Goal: Task Accomplishment & Management: Complete application form

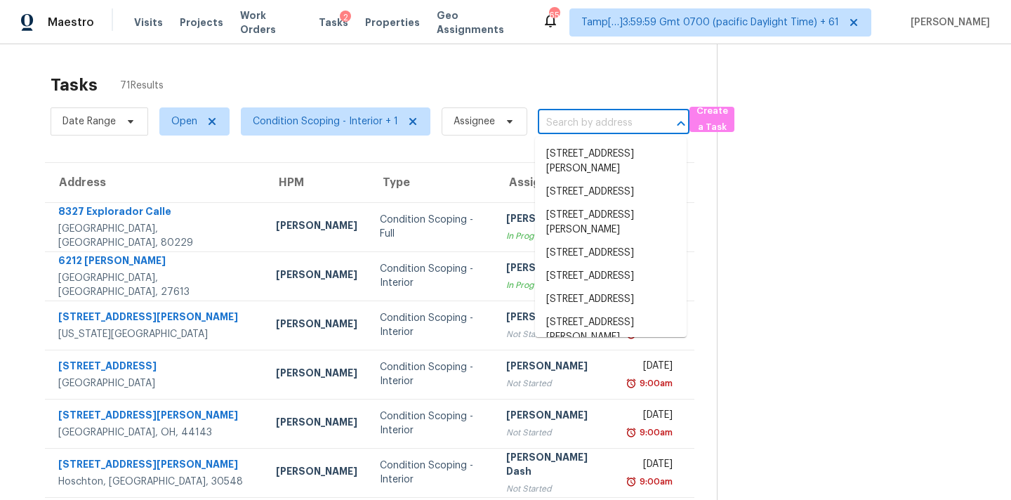
type input "[STREET_ADDRESS][PERSON_NAME]"
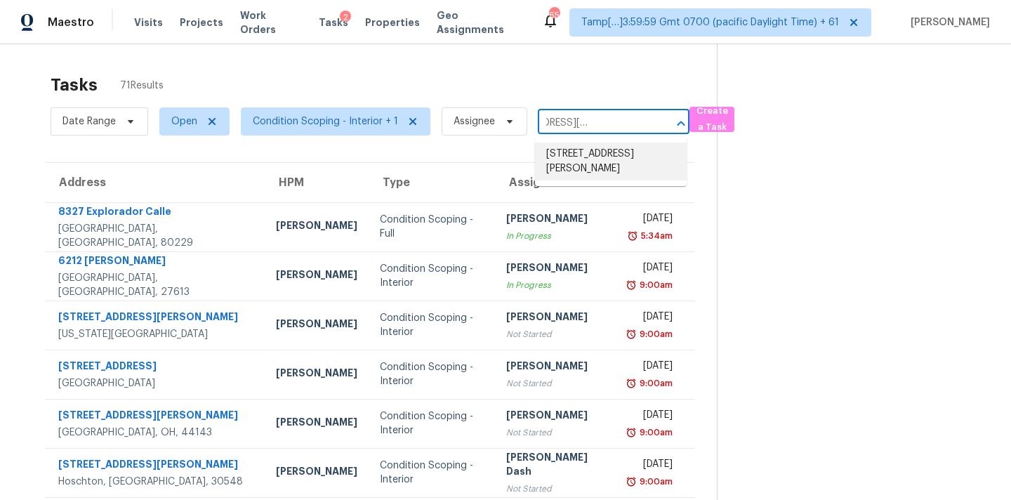
click at [563, 158] on li "[STREET_ADDRESS][PERSON_NAME]" at bounding box center [611, 162] width 152 height 38
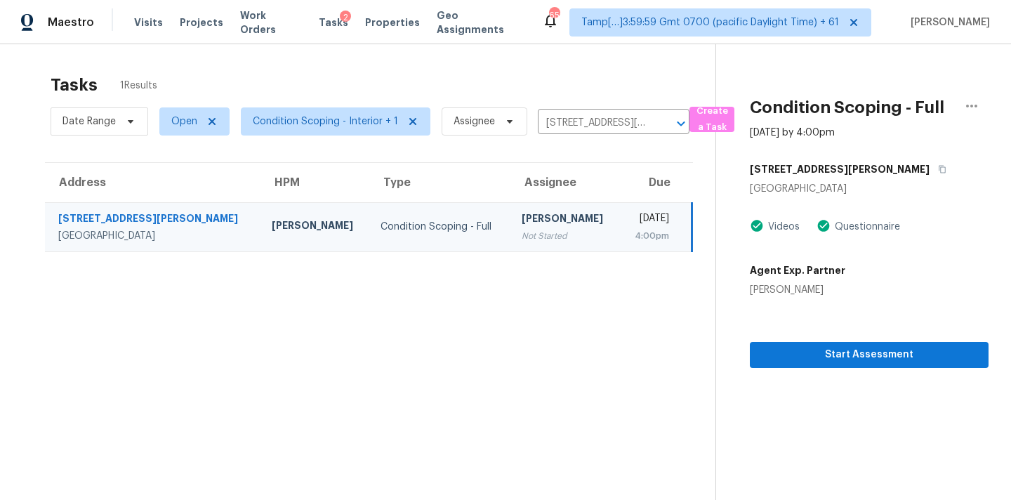
click at [530, 221] on div "[PERSON_NAME]" at bounding box center [565, 220] width 87 height 18
click at [843, 359] on span "Start Assessment" at bounding box center [869, 355] width 216 height 18
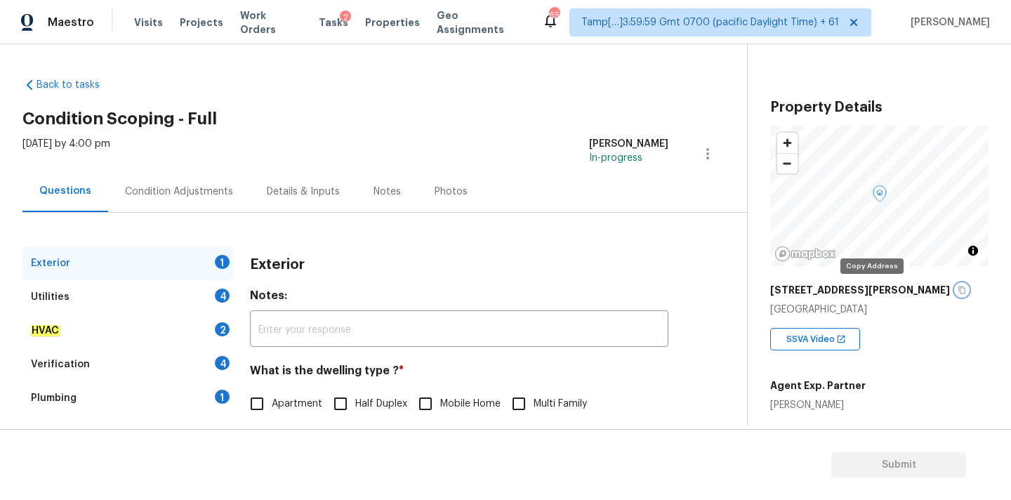
click at [958, 292] on icon "button" at bounding box center [962, 290] width 8 height 8
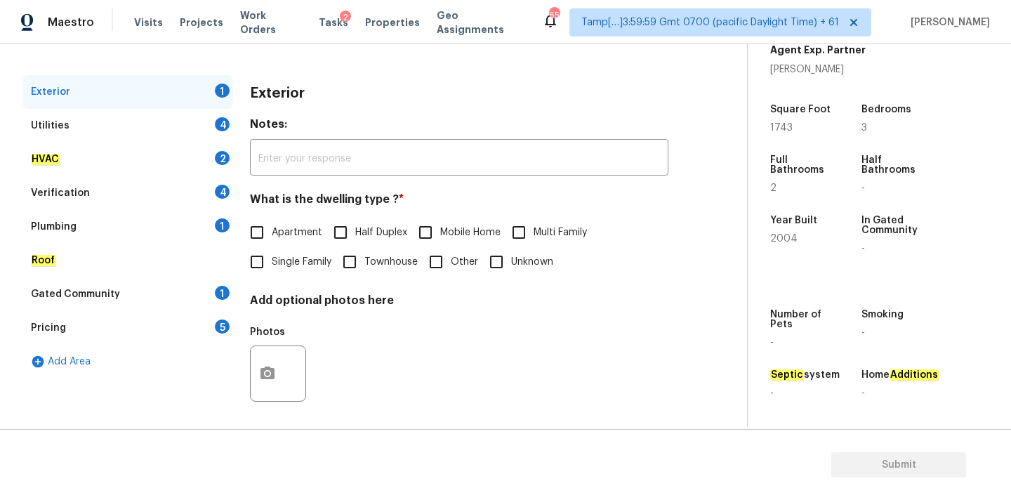
scroll to position [176, 0]
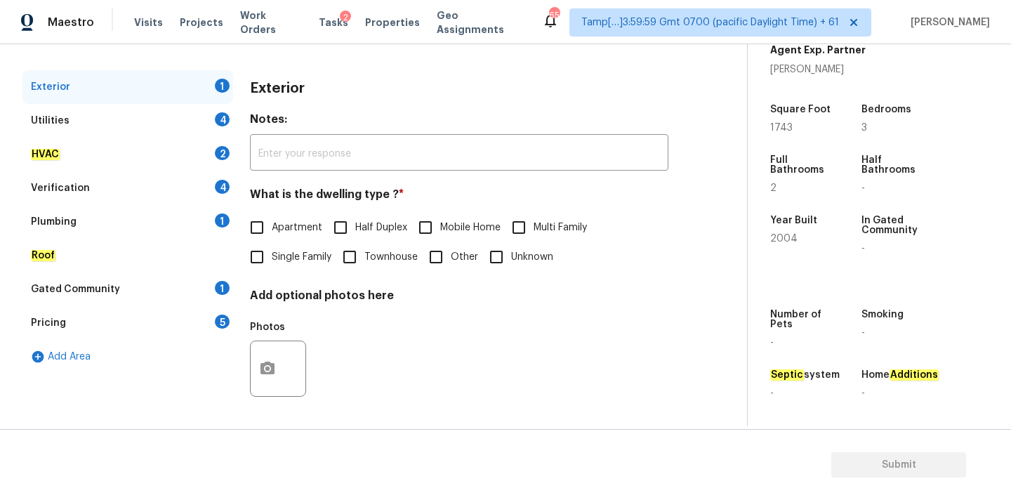
click at [274, 267] on label "Single Family" at bounding box center [286, 256] width 89 height 29
click at [272, 267] on input "Single Family" at bounding box center [256, 256] width 29 height 29
checkbox input "true"
click at [177, 327] on div "Pricing 5" at bounding box center [127, 323] width 211 height 34
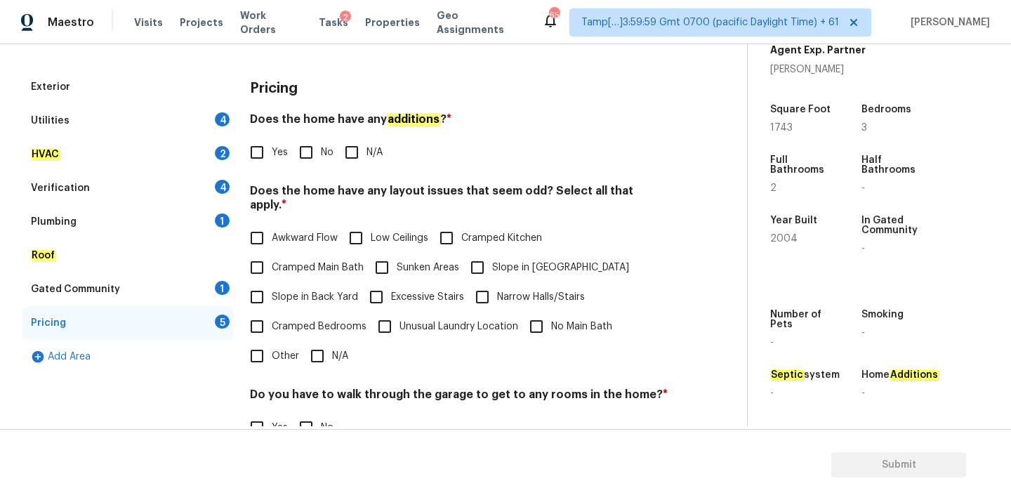
click at [534, 261] on span "Slope in Front Yard" at bounding box center [560, 268] width 137 height 15
click at [492, 253] on input "Slope in Front Yard" at bounding box center [477, 267] width 29 height 29
checkbox input "true"
click at [125, 189] on div "Verification 4" at bounding box center [127, 188] width 211 height 34
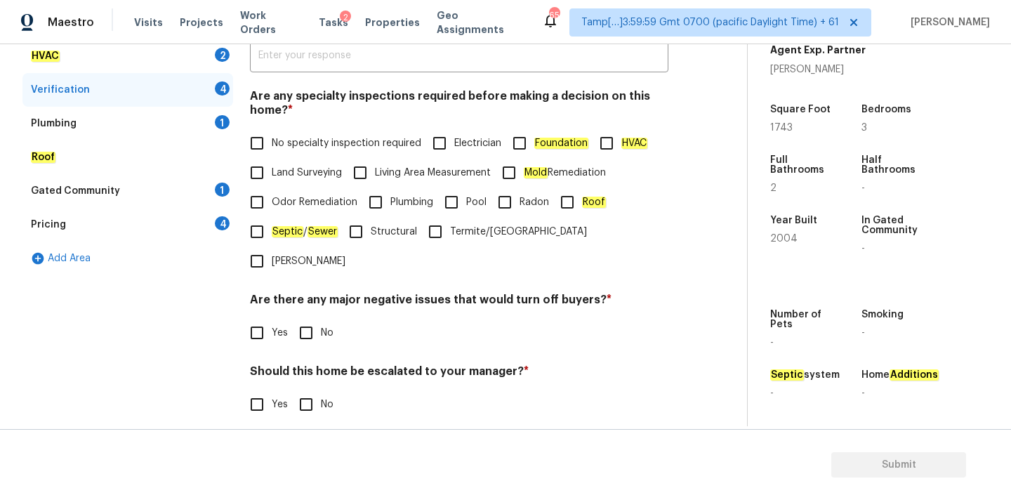
scroll to position [345, 0]
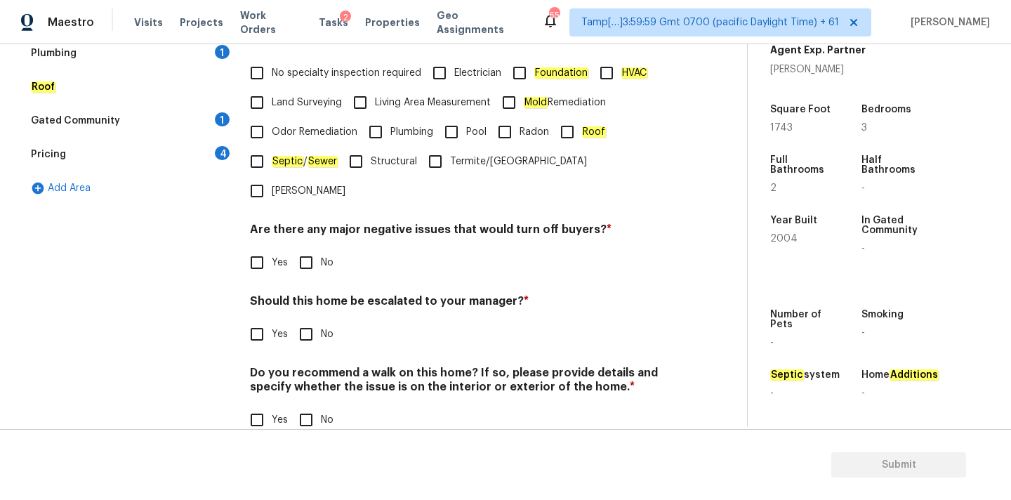
click at [273, 327] on span "Yes" at bounding box center [280, 334] width 16 height 15
click at [272, 320] on input "Yes" at bounding box center [256, 334] width 29 height 29
checkbox input "true"
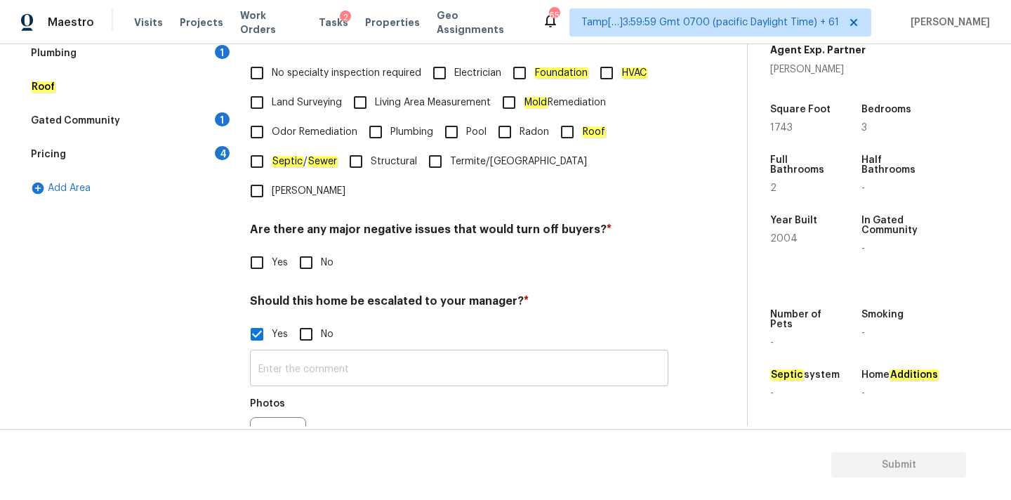
click at [305, 353] on input "text" at bounding box center [459, 369] width 419 height 33
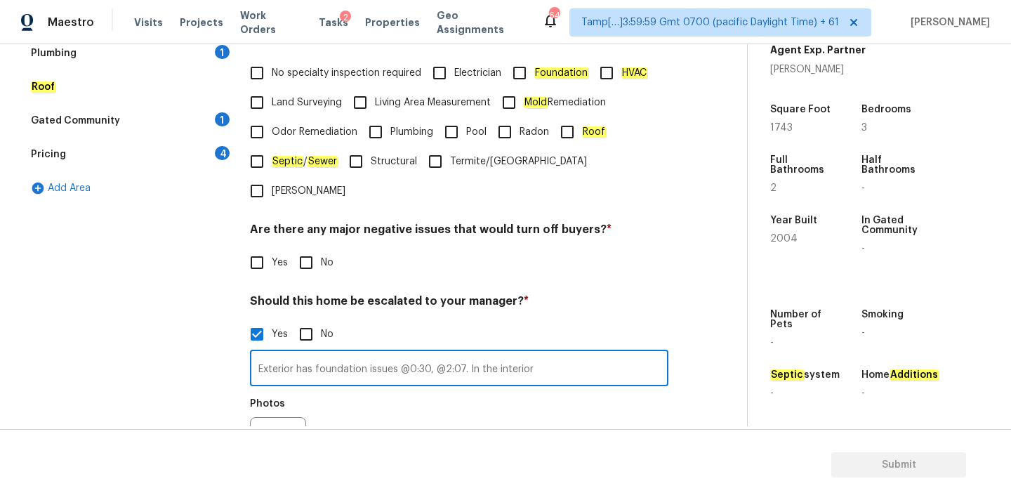
drag, startPoint x: 467, startPoint y: 343, endPoint x: 600, endPoint y: 341, distance: 133.4
click at [600, 353] on input "Exterior has foundation issues @0:30, @2:07. In the interior" at bounding box center [459, 369] width 419 height 33
type input "Exterior has foundation issues @0:30, @2:07. Interior has foundation cracks @0:…"
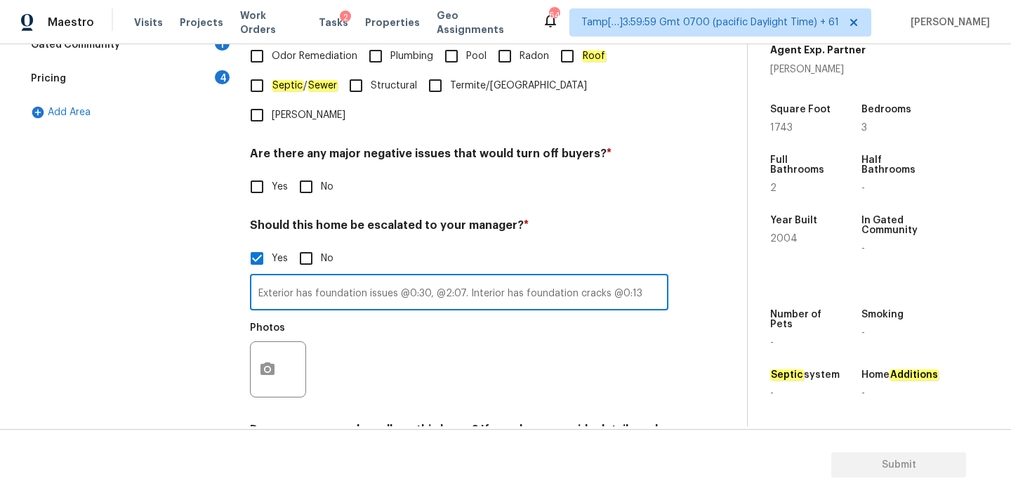
scroll to position [478, 0]
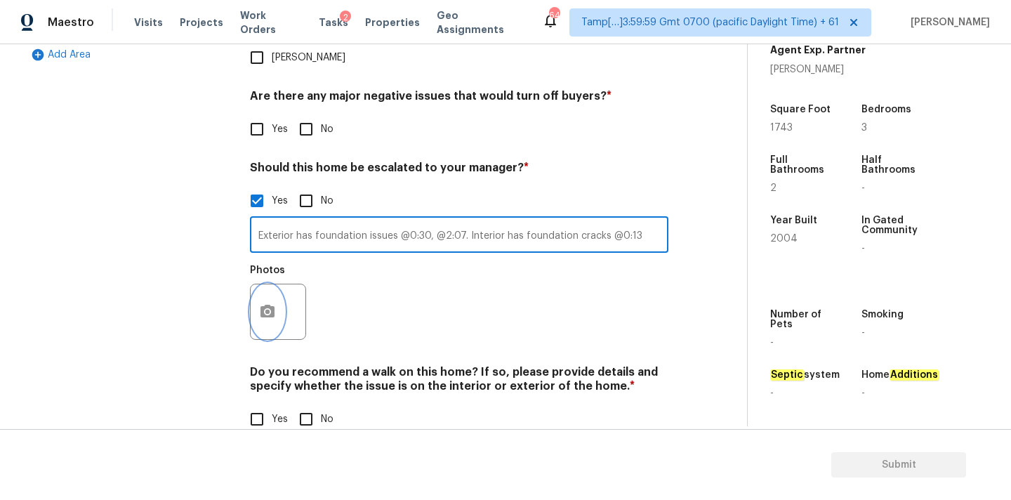
click at [270, 284] on button "button" at bounding box center [268, 311] width 34 height 55
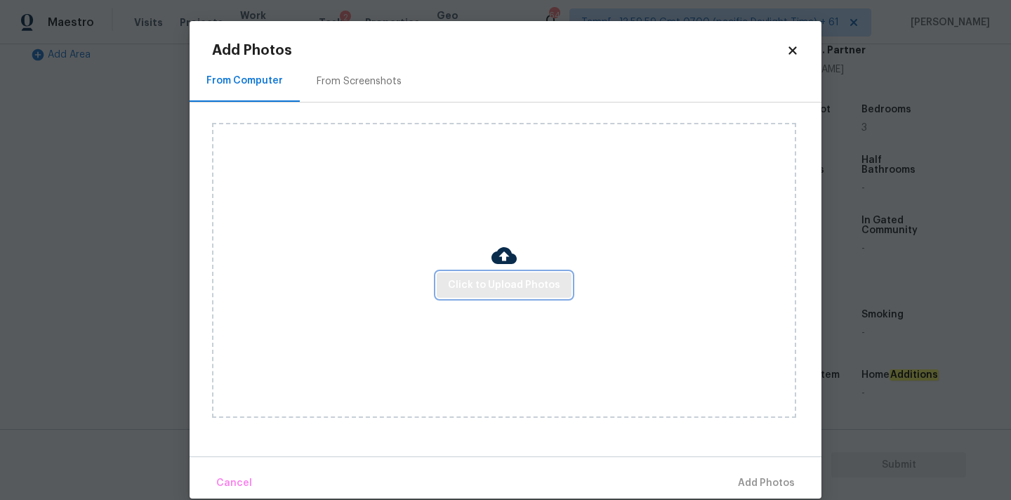
click at [458, 282] on span "Click to Upload Photos" at bounding box center [504, 286] width 112 height 18
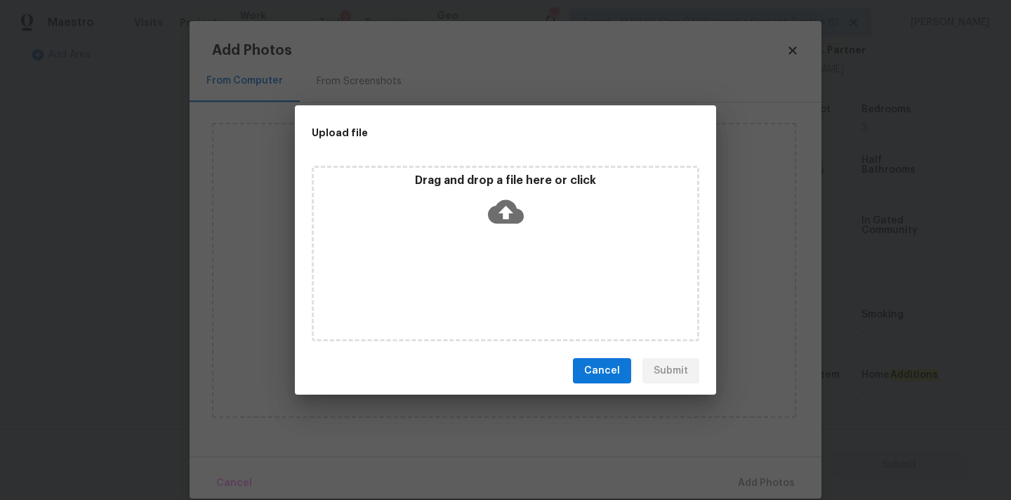
click at [497, 217] on icon at bounding box center [506, 212] width 36 height 24
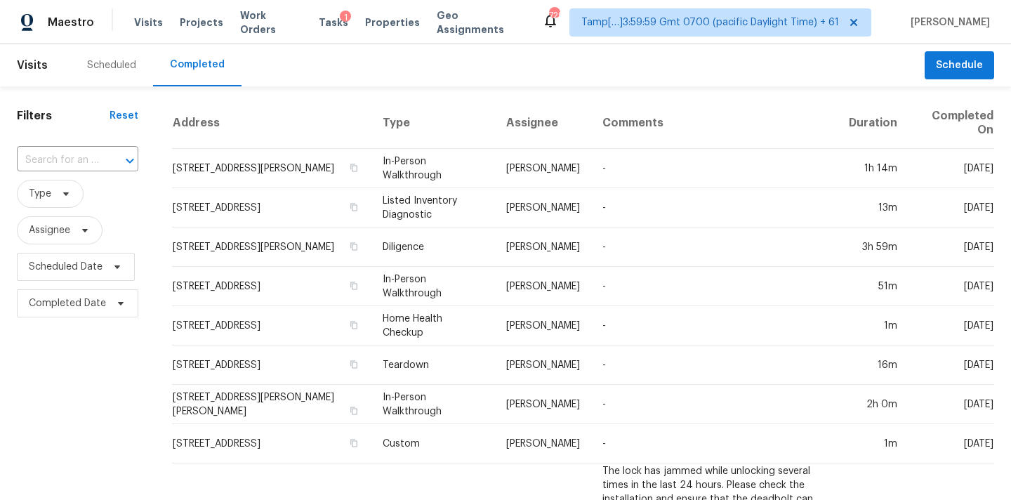
click at [32, 148] on div "​" at bounding box center [78, 160] width 122 height 30
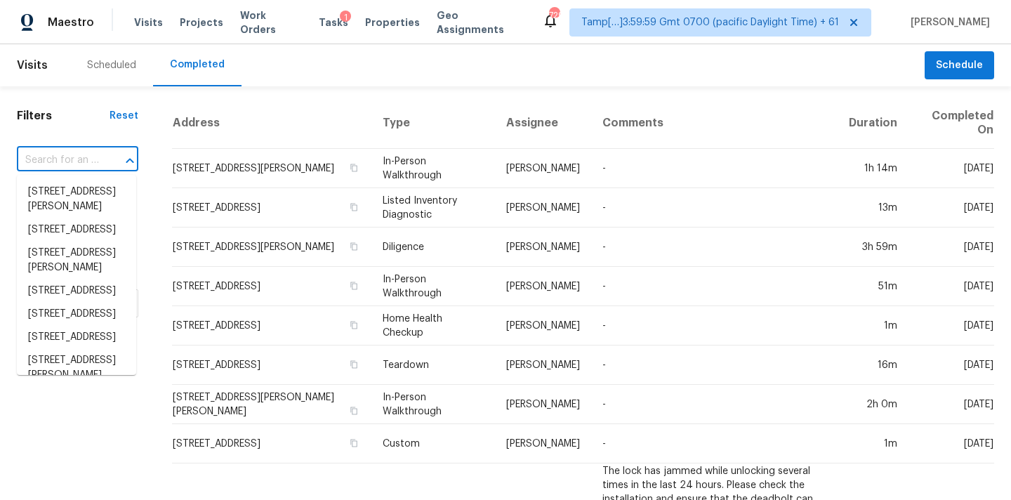
type input "[STREET_ADDRESS][PERSON_NAME][PERSON_NAME]"
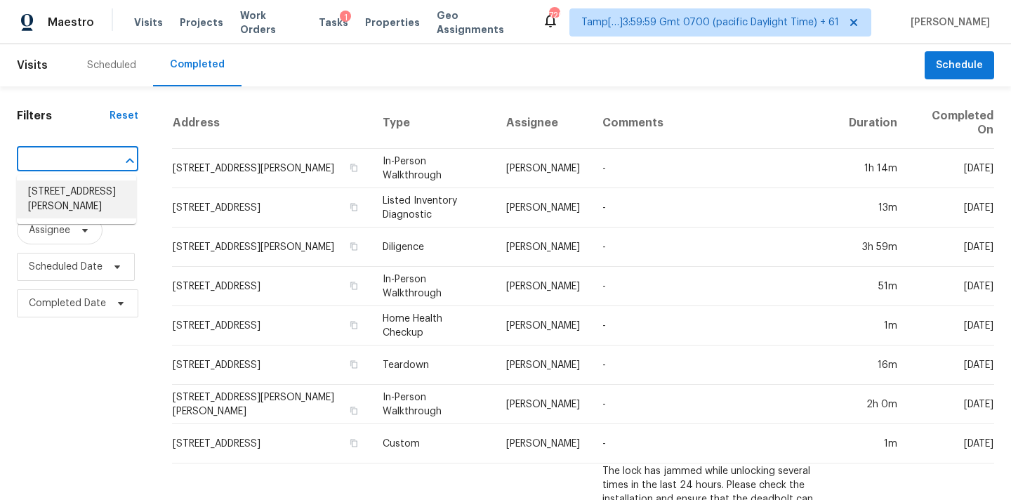
click at [57, 189] on li "[STREET_ADDRESS][PERSON_NAME]" at bounding box center [76, 199] width 119 height 38
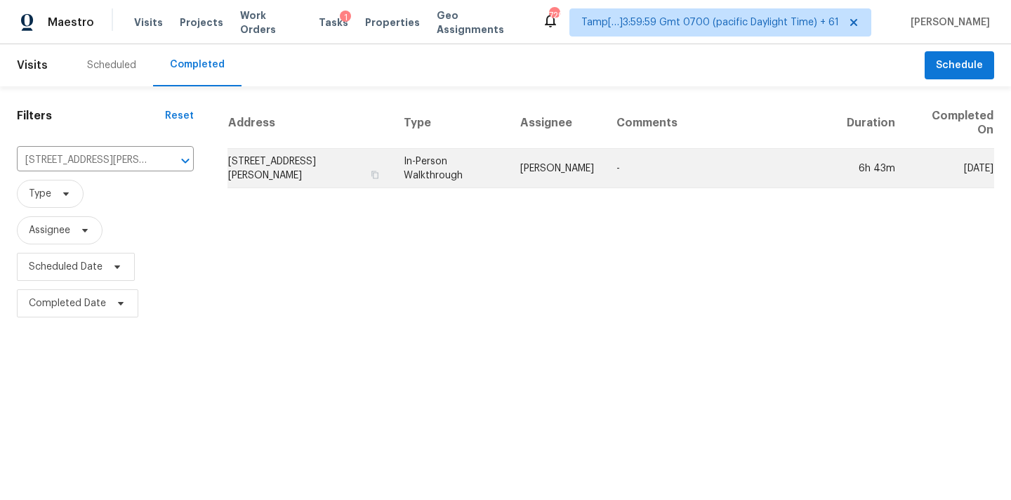
click at [545, 168] on td "[PERSON_NAME]" at bounding box center [557, 168] width 96 height 39
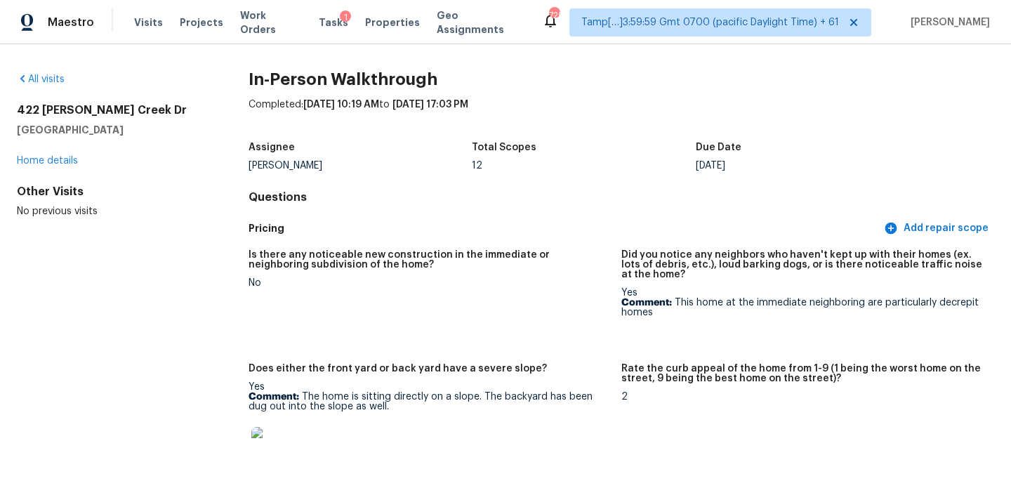
click at [518, 218] on div "Pricing Add repair scope" at bounding box center [622, 229] width 746 height 26
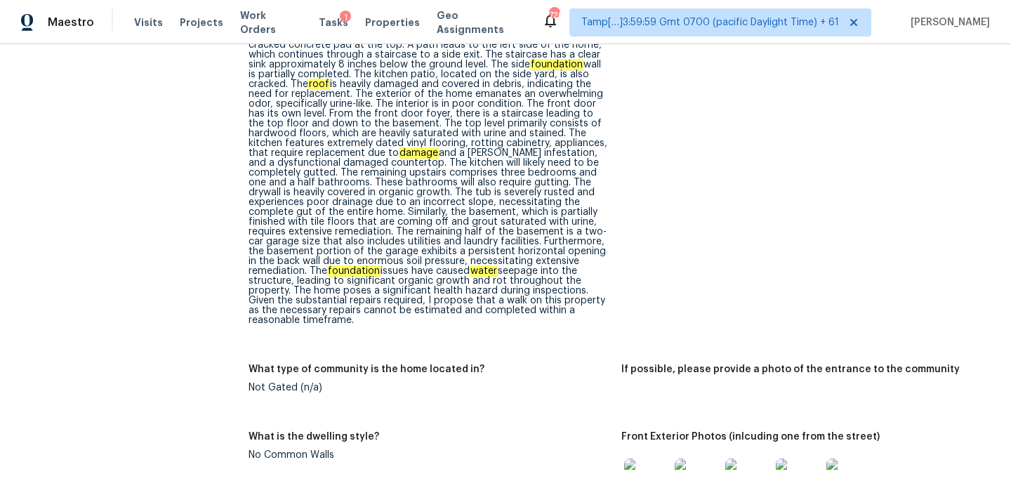
scroll to position [2639, 0]
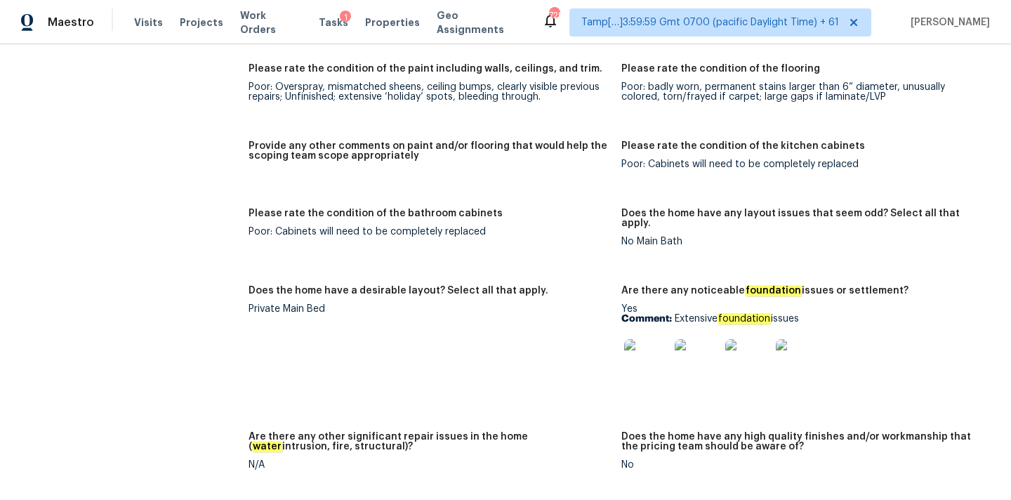
drag, startPoint x: 674, startPoint y: 301, endPoint x: 854, endPoint y: 301, distance: 179.8
click at [854, 314] on p "Comment: Extensive foundation issues" at bounding box center [803, 319] width 362 height 10
copy p "Extensive foundation issues"
click at [650, 339] on img at bounding box center [646, 361] width 45 height 45
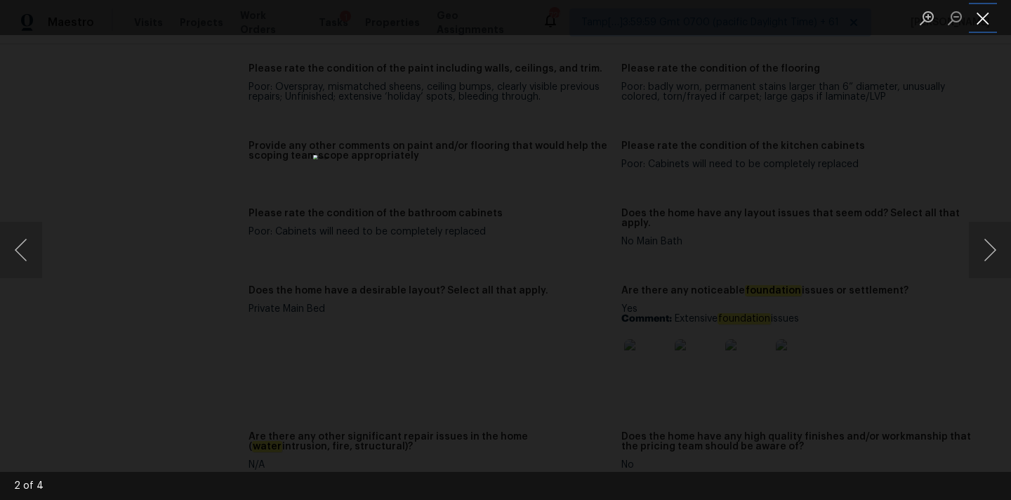
click at [977, 20] on button "Close lightbox" at bounding box center [983, 18] width 28 height 25
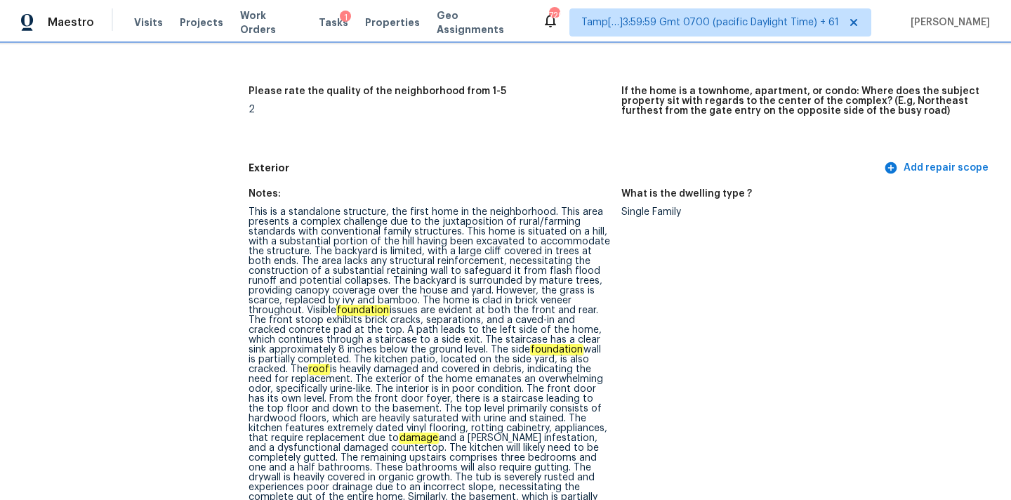
scroll to position [530, 0]
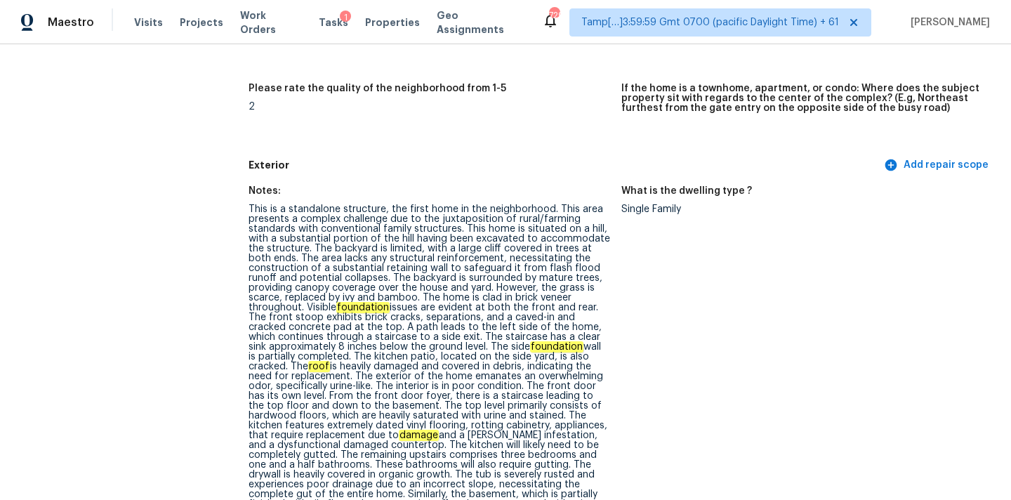
drag, startPoint x: 330, startPoint y: 269, endPoint x: 520, endPoint y: 273, distance: 190.4
click at [520, 273] on div "This is a standalone structure, the first home in the neighborhood. This area p…" at bounding box center [430, 405] width 362 height 403
click at [400, 267] on div "This is a standalone structure, the first home in the neighborhood. This area p…" at bounding box center [430, 405] width 362 height 403
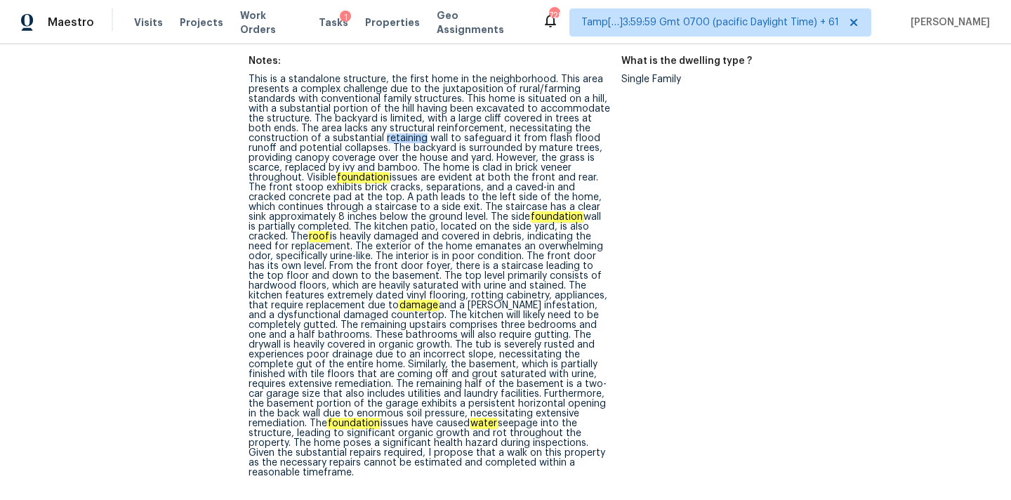
scroll to position [683, 0]
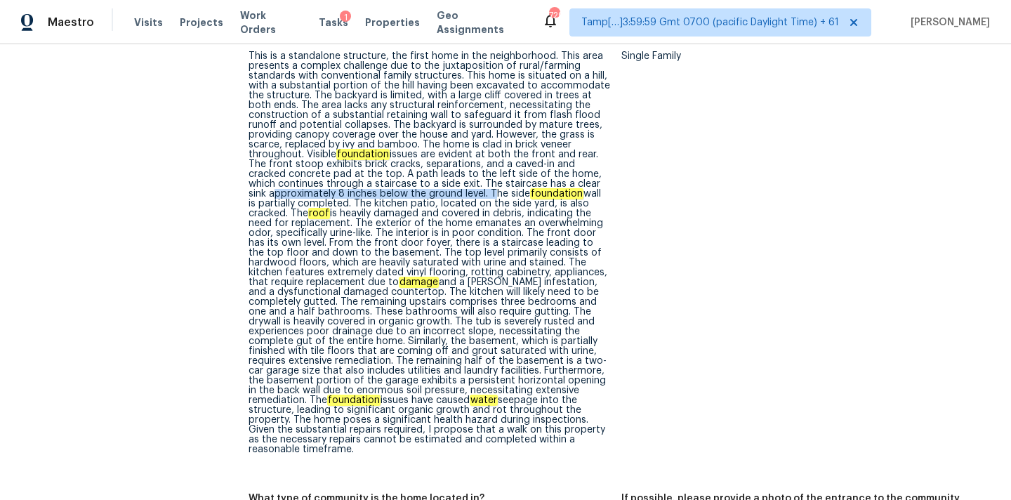
drag, startPoint x: 468, startPoint y: 195, endPoint x: 239, endPoint y: 195, distance: 229.0
click at [472, 206] on div "This is a standalone structure, the first home in the neighborhood. This area p…" at bounding box center [430, 252] width 362 height 403
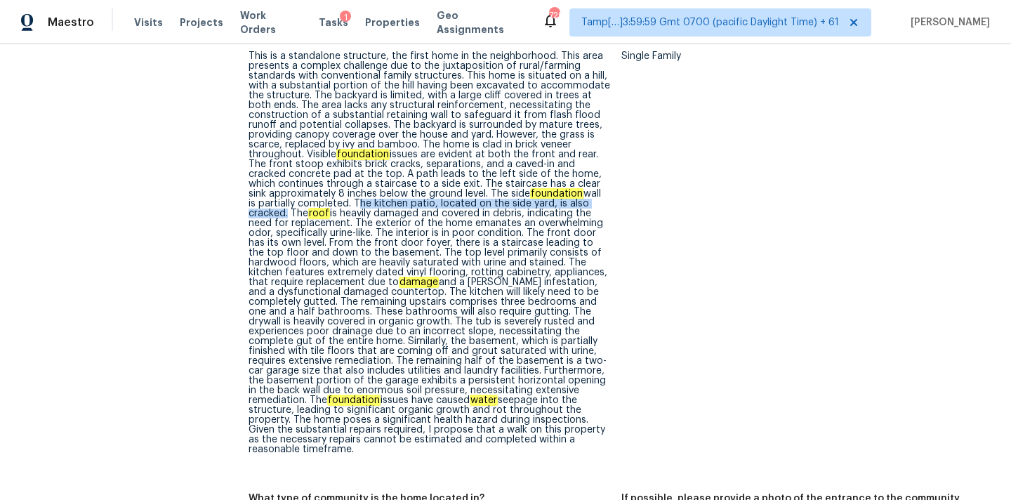
drag, startPoint x: 343, startPoint y: 203, endPoint x: 286, endPoint y: 216, distance: 58.3
click at [286, 216] on div "This is a standalone structure, the first home in the neighborhood. This area p…" at bounding box center [430, 252] width 362 height 403
click at [323, 303] on div "This is a standalone structure, the first home in the neighborhood. This area p…" at bounding box center [430, 252] width 362 height 403
copy div "gutted"
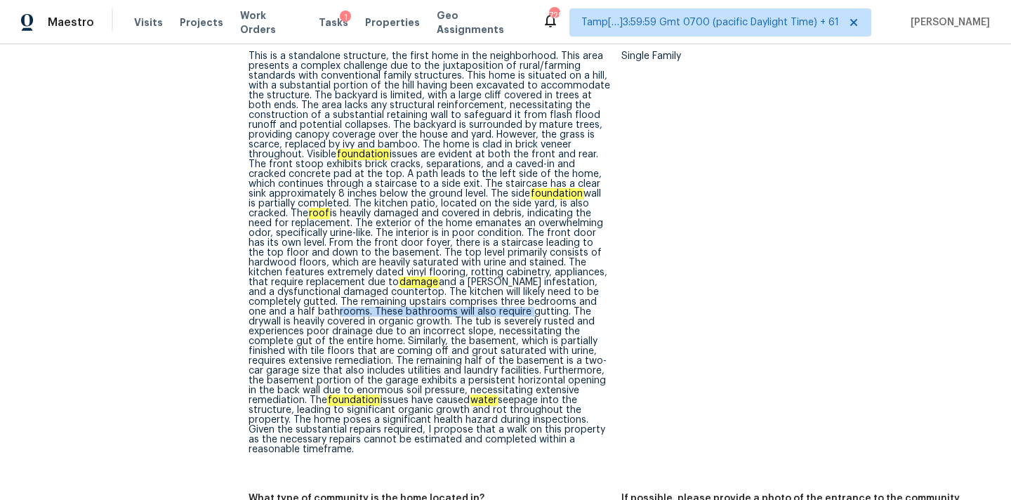
copy div "These bathrooms will also require gutting"
drag, startPoint x: 370, startPoint y: 314, endPoint x: 560, endPoint y: 315, distance: 190.3
click at [560, 315] on div "This is a standalone structure, the first home in the neighborhood. This area p…" at bounding box center [430, 252] width 362 height 403
copy div "organic growth"
drag, startPoint x: 379, startPoint y: 324, endPoint x: 449, endPoint y: 324, distance: 69.5
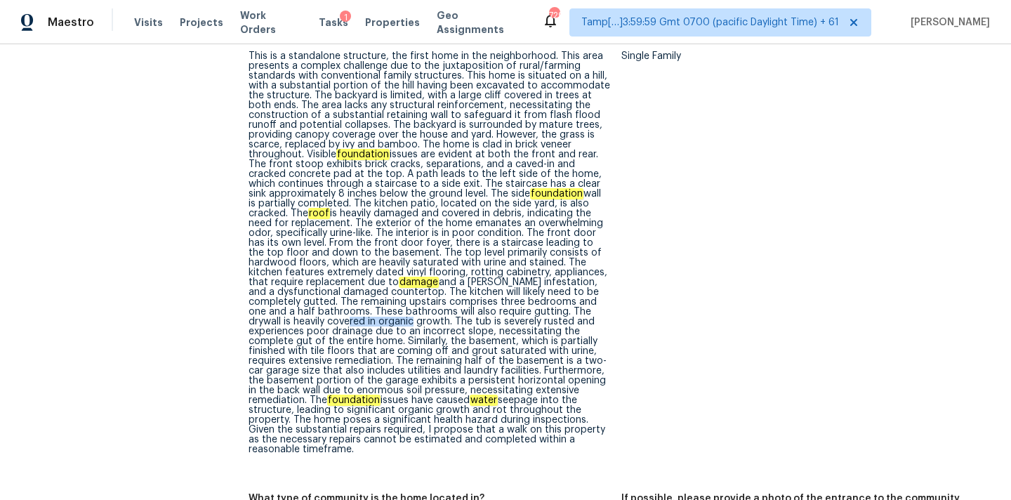
click at [449, 324] on div "This is a standalone structure, the first home in the neighborhood. This area p…" at bounding box center [430, 252] width 362 height 403
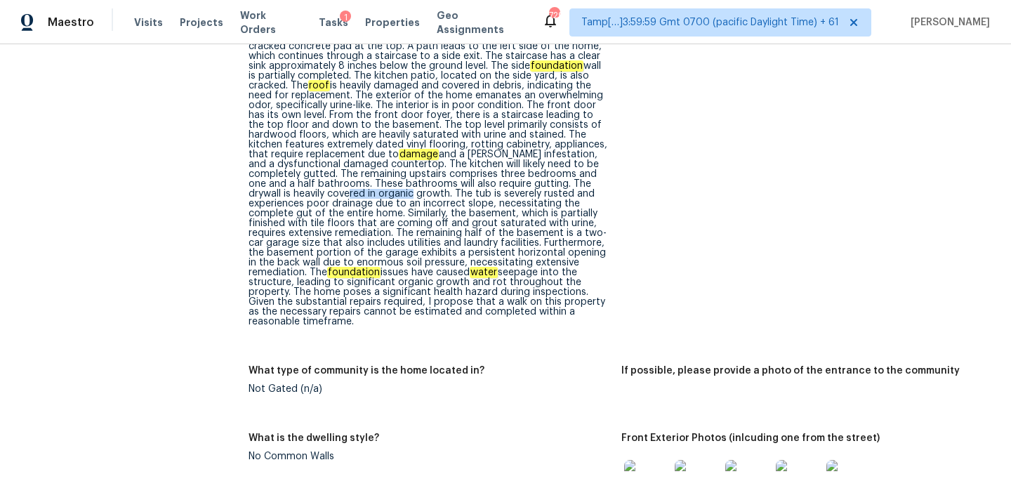
scroll to position [823, 0]
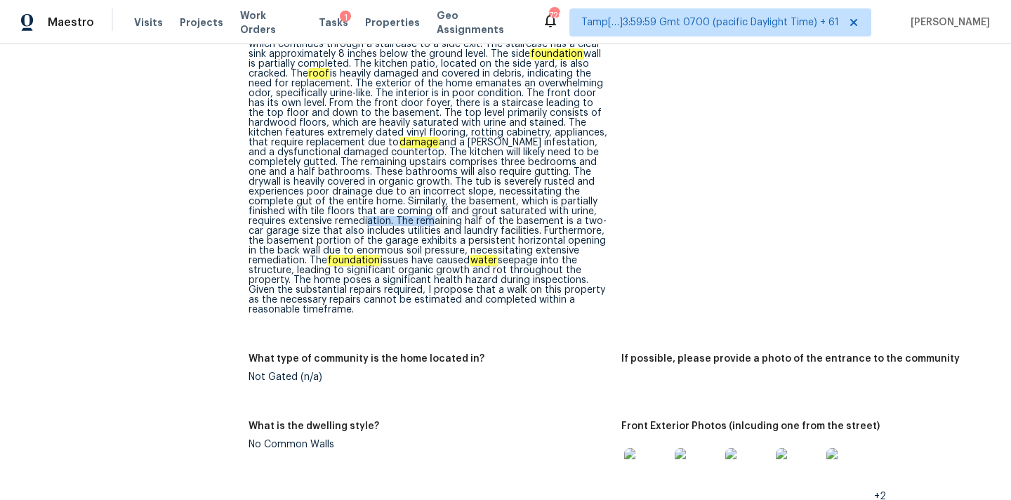
drag, startPoint x: 396, startPoint y: 223, endPoint x: 483, endPoint y: 223, distance: 87.1
click at [483, 223] on div "This is a standalone structure, the first home in the neighborhood. This area p…" at bounding box center [430, 113] width 362 height 403
drag, startPoint x: 295, startPoint y: 273, endPoint x: 421, endPoint y: 273, distance: 125.7
click at [421, 273] on div "This is a standalone structure, the first home in the neighborhood. This area p…" at bounding box center [430, 113] width 362 height 403
drag, startPoint x: 424, startPoint y: 291, endPoint x: 534, endPoint y: 290, distance: 111.0
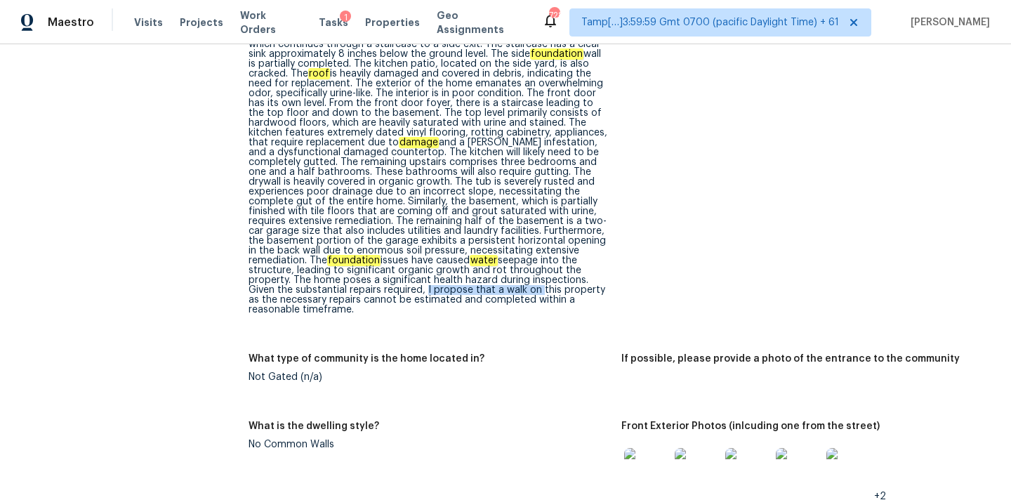
click at [534, 290] on div "This is a standalone structure, the first home in the neighborhood. This area p…" at bounding box center [430, 113] width 362 height 403
copy div "I propose that a walk on"
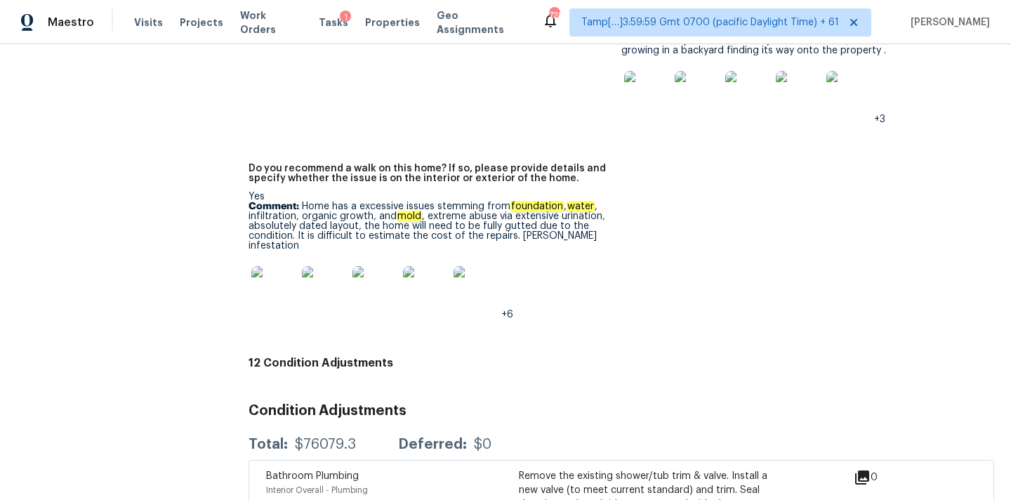
scroll to position [3903, 0]
drag, startPoint x: 362, startPoint y: 207, endPoint x: 603, endPoint y: 204, distance: 241.6
click at [605, 206] on p "Comment: Home has a excessive issues stemming from foundation , water , infiltr…" at bounding box center [430, 225] width 362 height 49
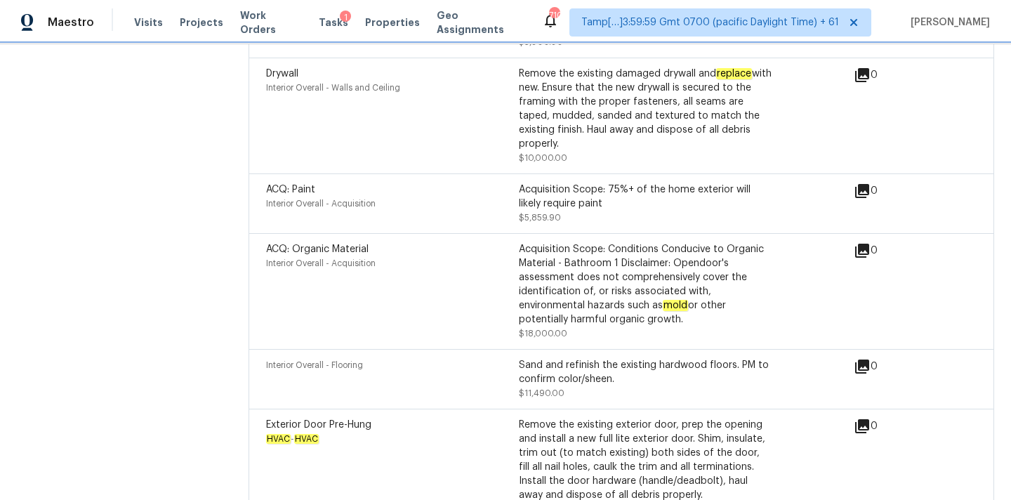
scroll to position [4942, 0]
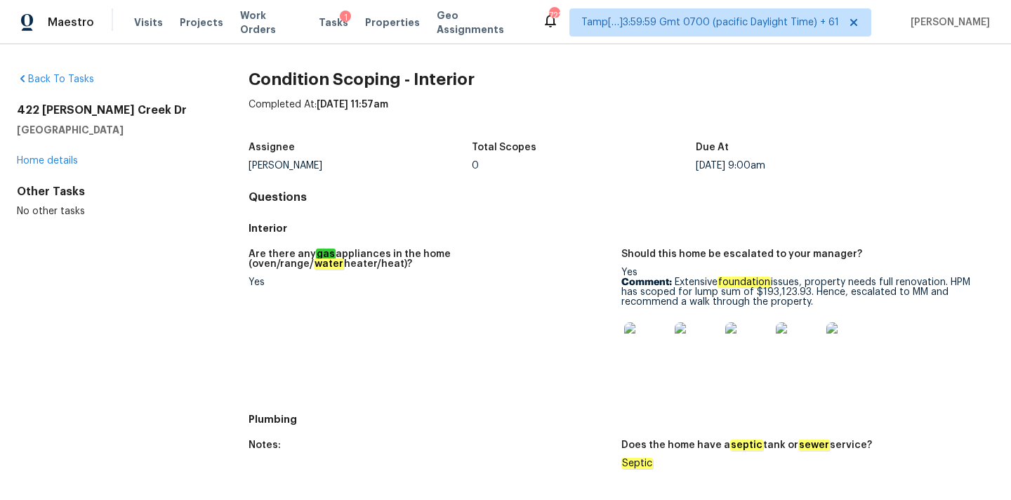
scroll to position [546, 0]
